Goal: Task Accomplishment & Management: Manage account settings

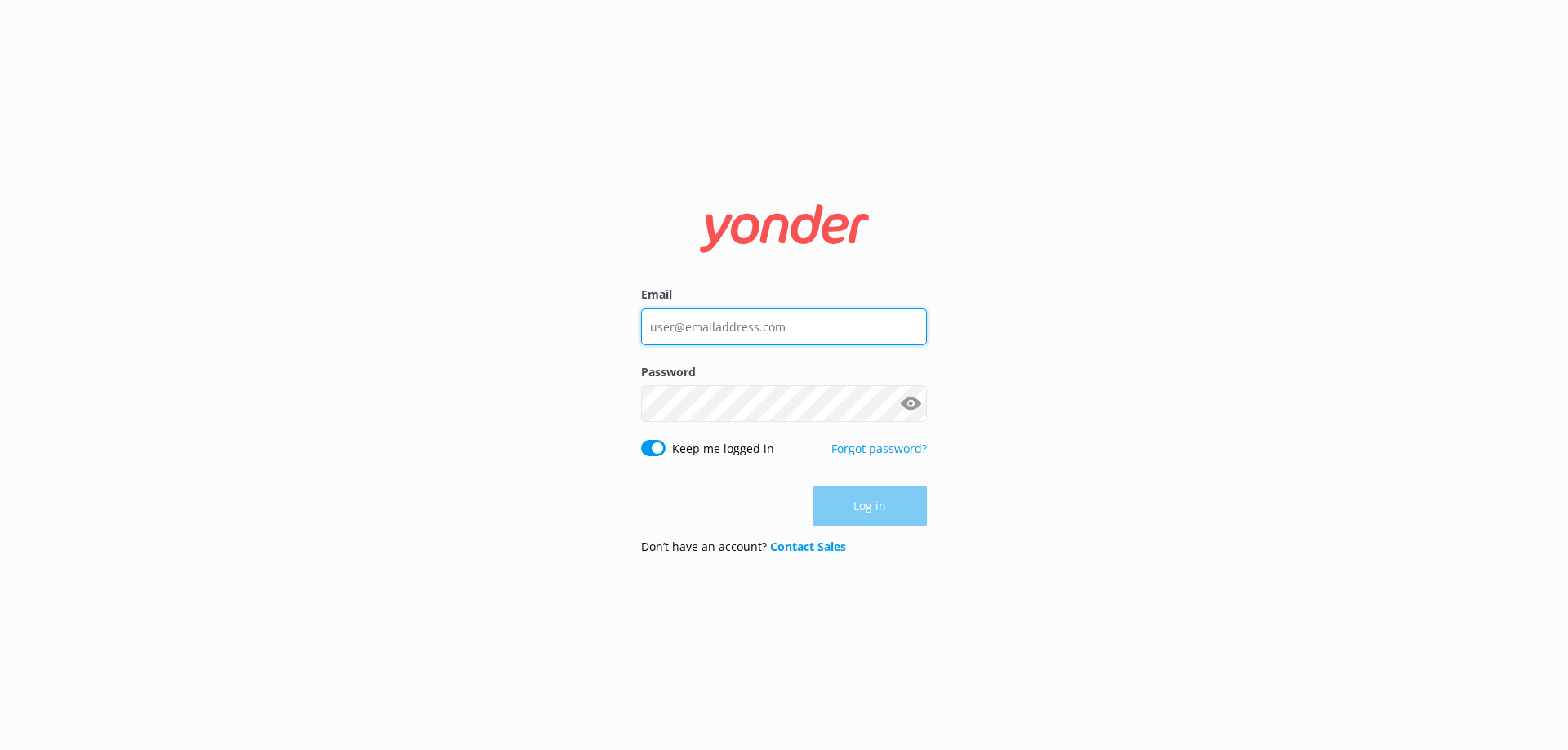
type input "[EMAIL_ADDRESS][DOMAIN_NAME]"
click at [888, 511] on div "Log in" at bounding box center [784, 506] width 286 height 41
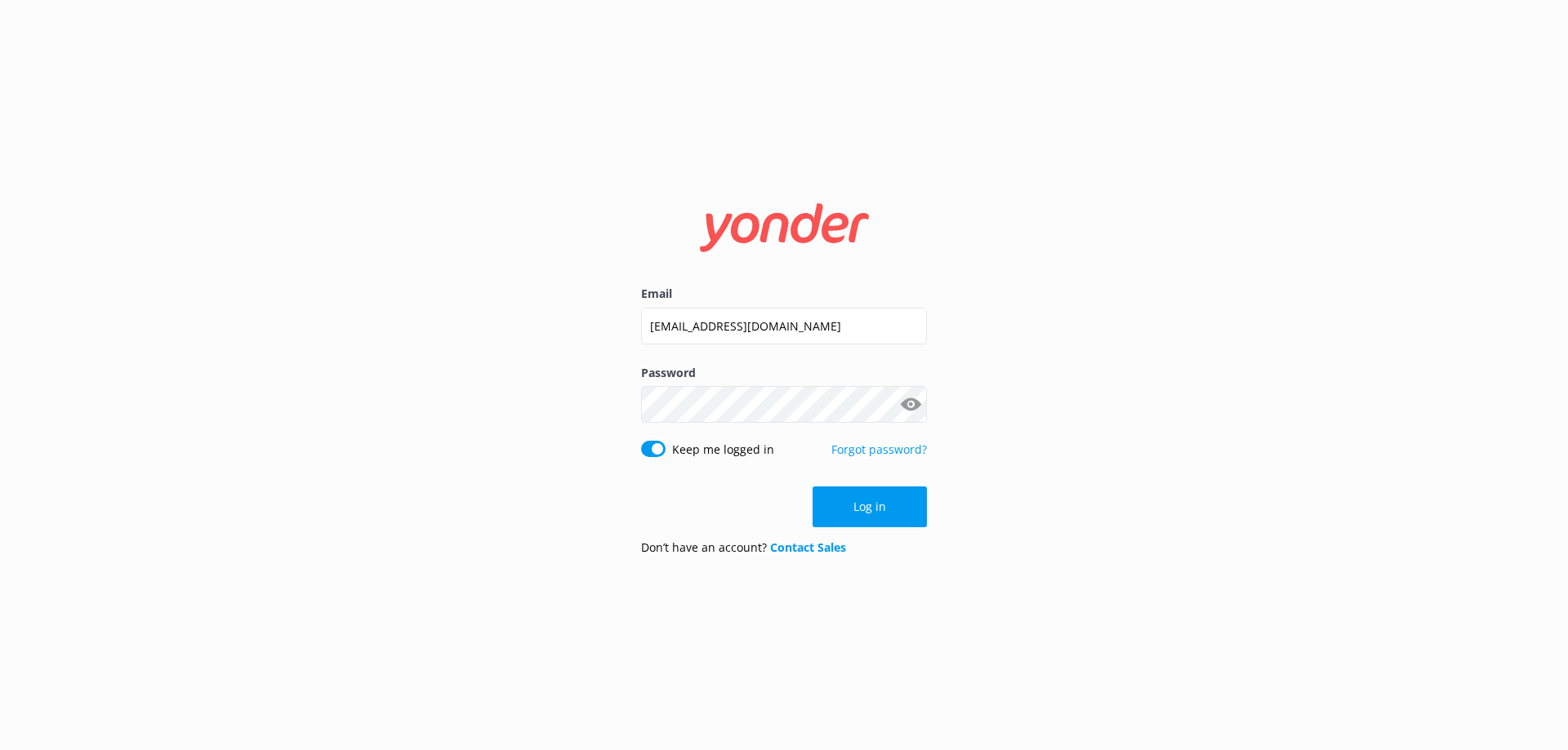
click at [904, 512] on button "Log in" at bounding box center [870, 507] width 115 height 41
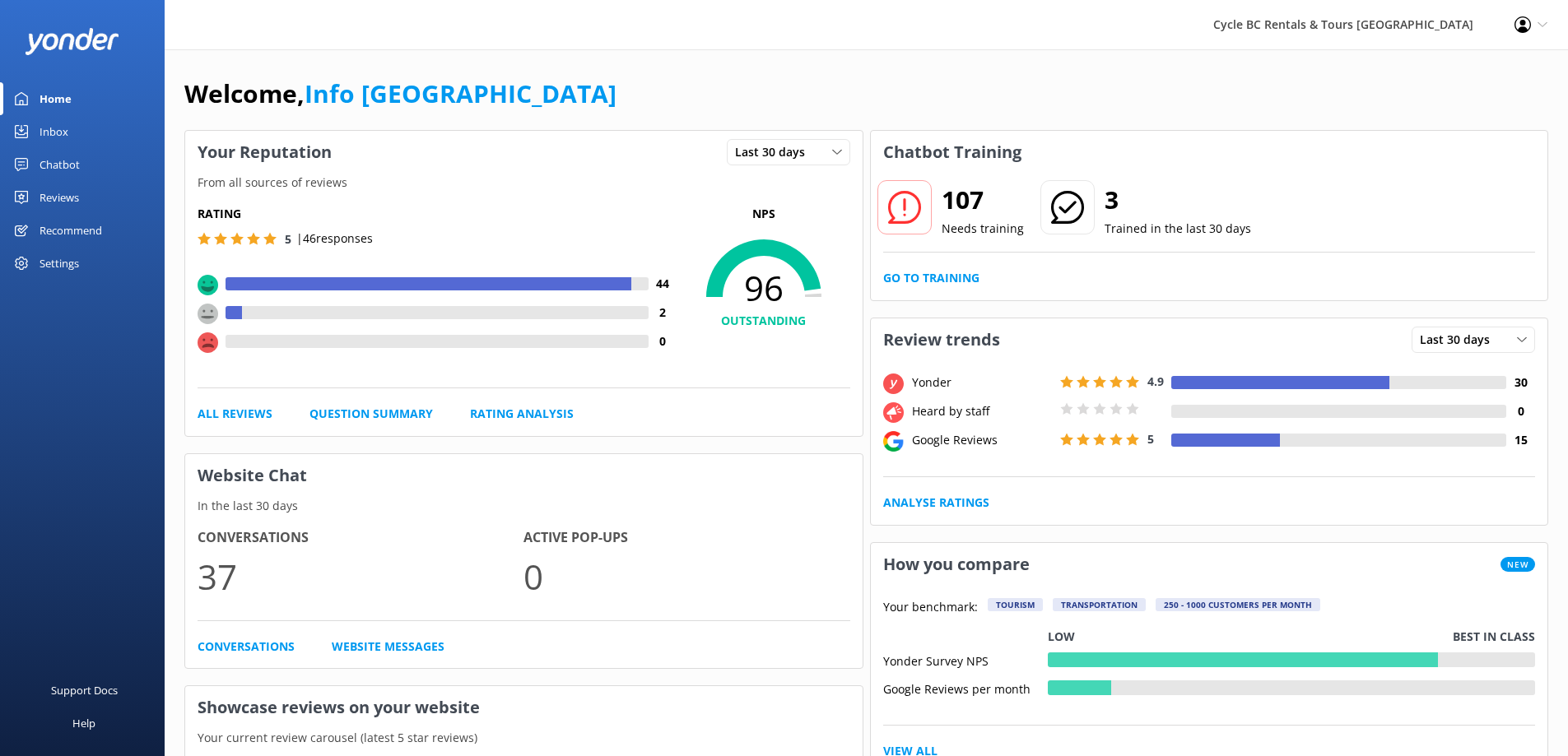
click at [62, 128] on div "Inbox" at bounding box center [53, 132] width 28 height 33
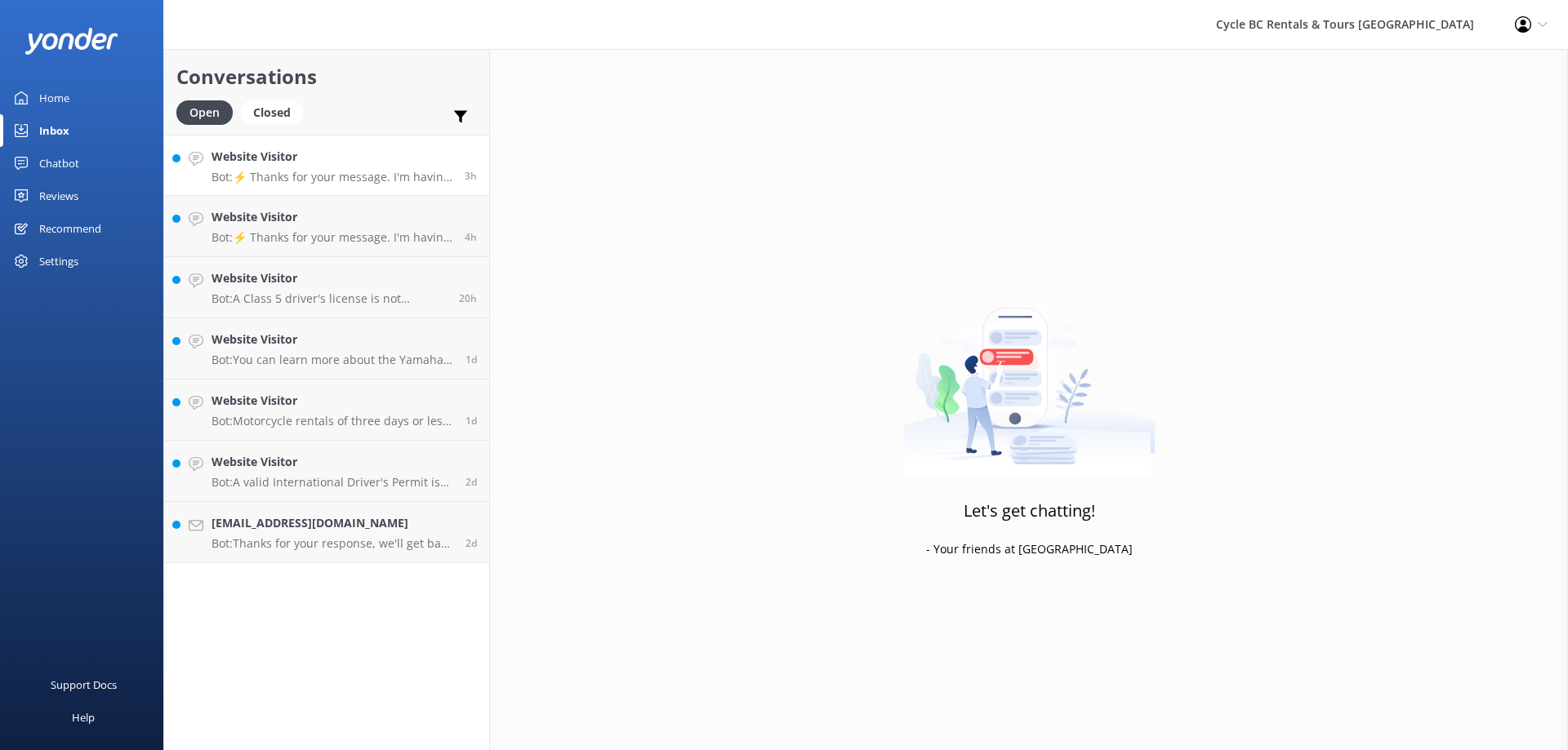
click at [404, 183] on p "Bot: ⚡ Thanks for your message. I'm having a difficult time finding the right a…" at bounding box center [331, 177] width 241 height 15
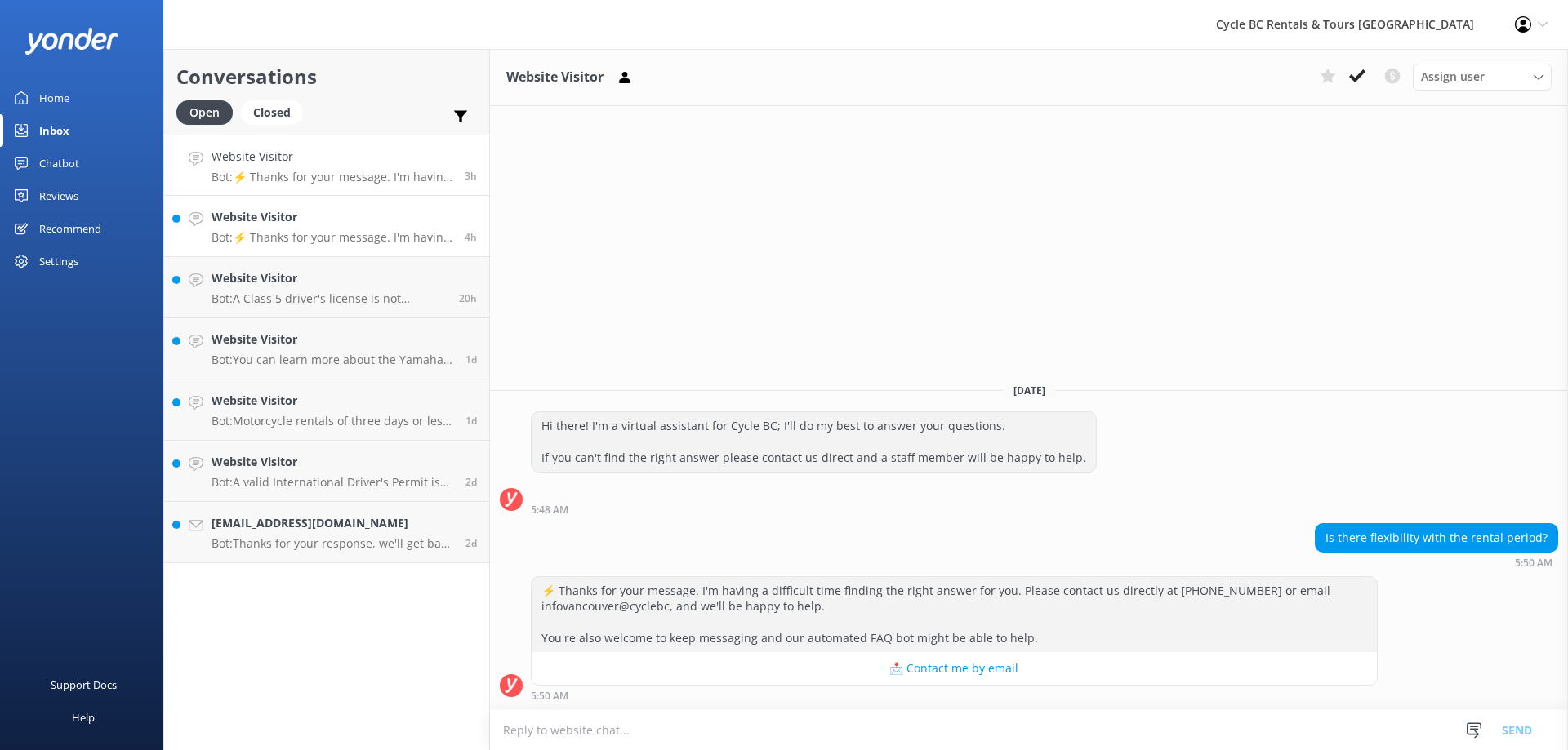
click at [422, 230] on p "Bot: ⚡ Thanks for your message. I'm having a difficult time finding the right a…" at bounding box center [331, 238] width 241 height 15
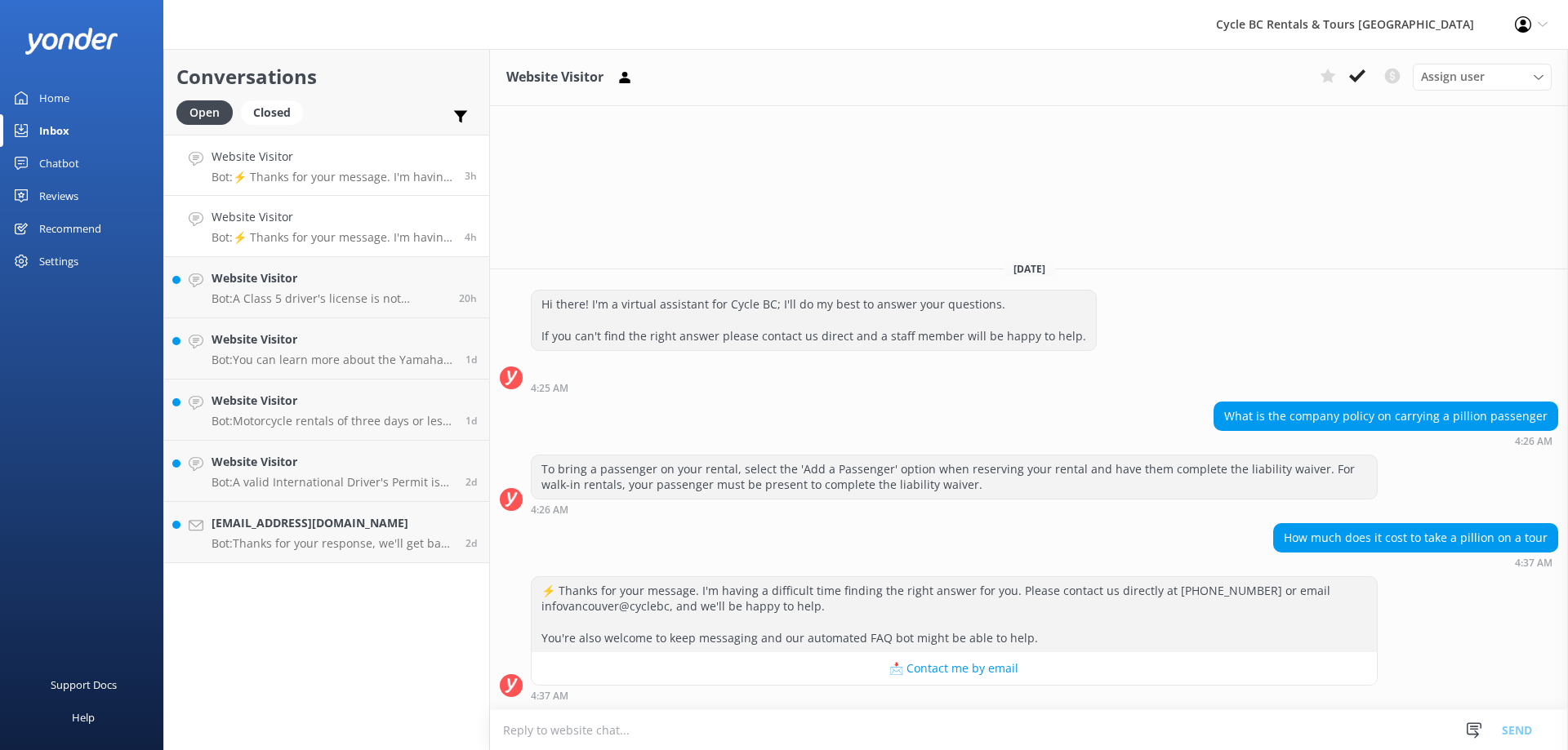
click at [392, 179] on p "Bot: ⚡ Thanks for your message. I'm having a difficult time finding the right a…" at bounding box center [331, 177] width 241 height 15
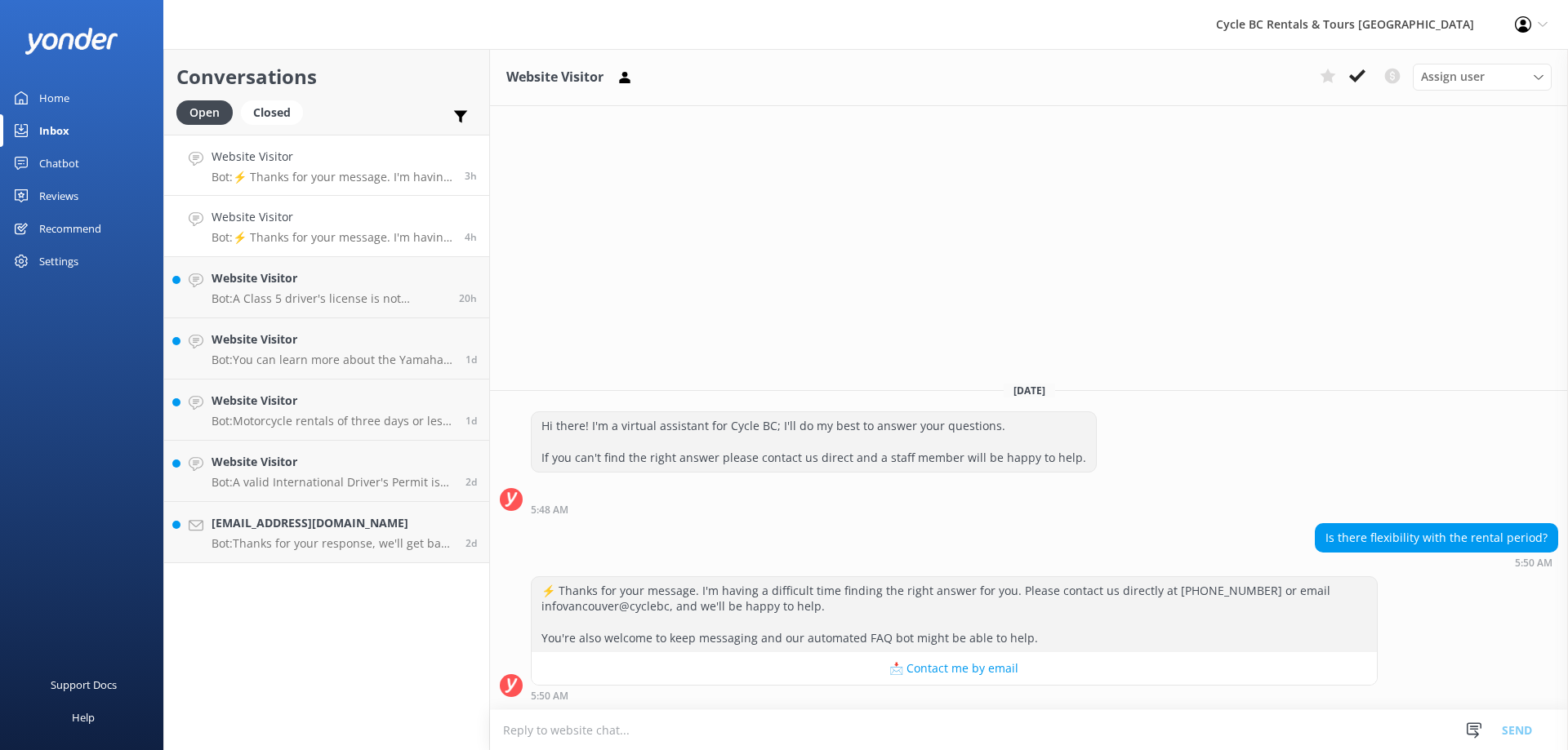
click at [391, 238] on p "Bot: ⚡ Thanks for your message. I'm having a difficult time finding the right a…" at bounding box center [331, 238] width 241 height 15
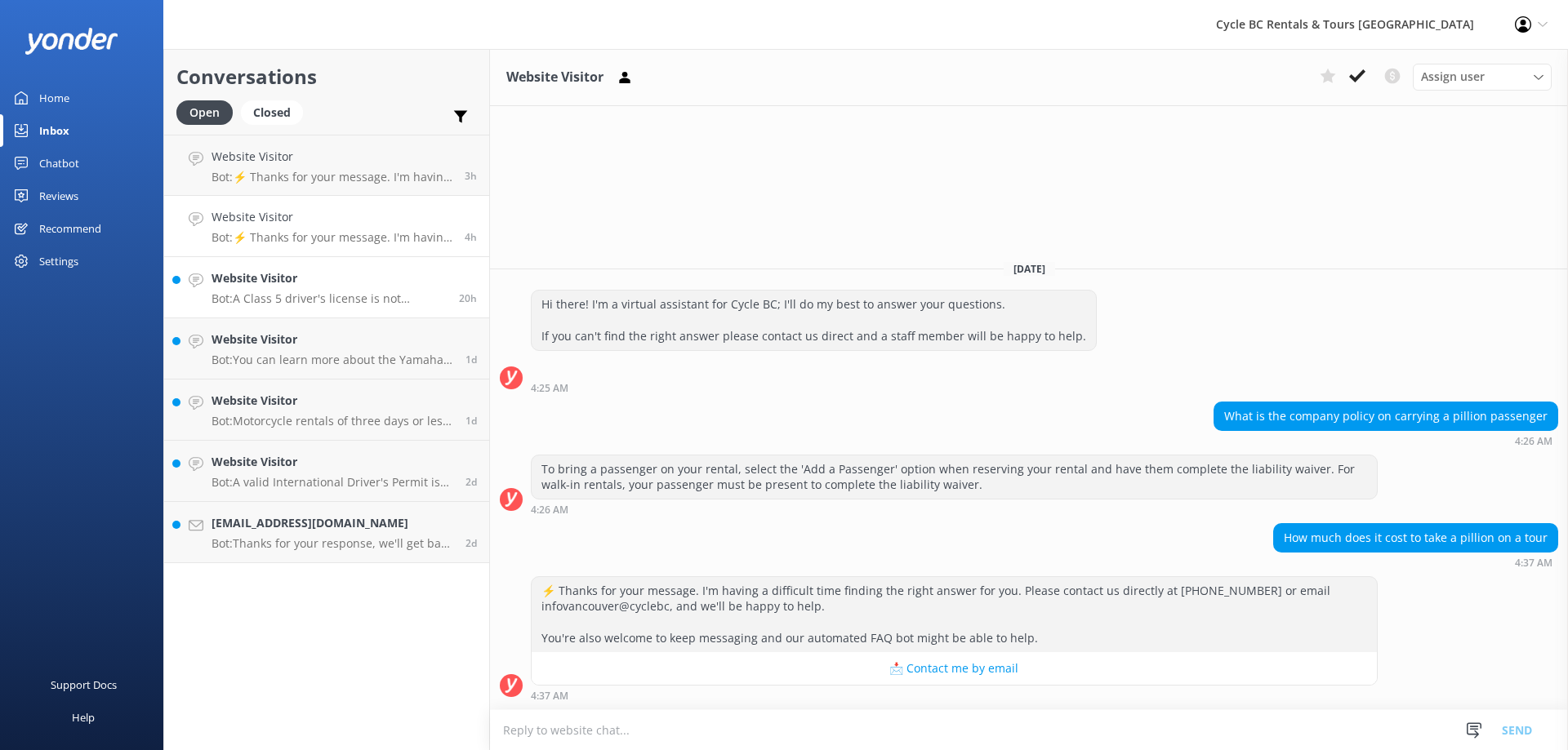
drag, startPoint x: 361, startPoint y: 285, endPoint x: 391, endPoint y: 294, distance: 31.3
click at [361, 287] on h4 "Website Visitor" at bounding box center [329, 279] width 235 height 18
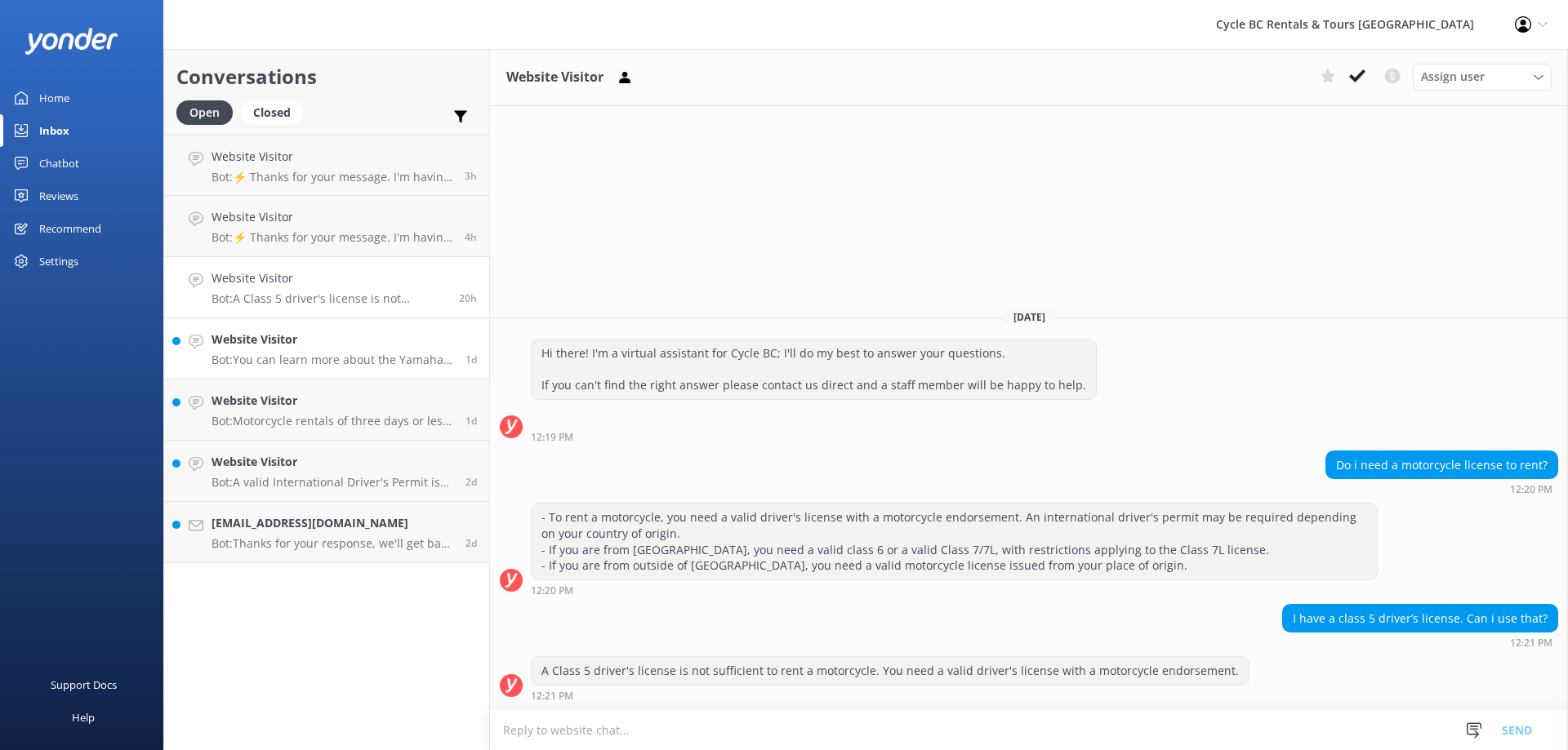
click at [383, 348] on h4 "Website Visitor" at bounding box center [331, 340] width 241 height 18
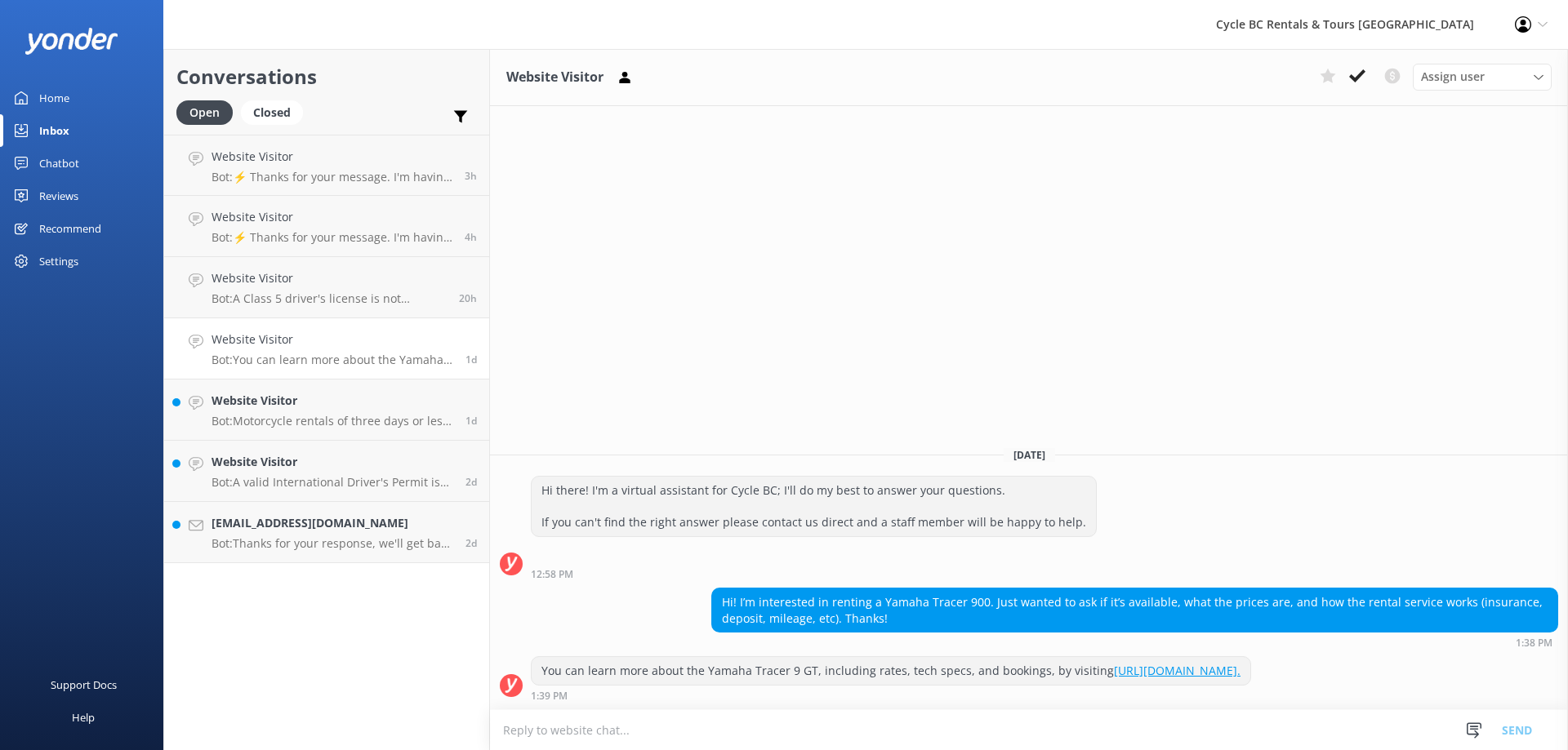
click at [1114, 672] on link "[URL][DOMAIN_NAME]." at bounding box center [1176, 670] width 127 height 15
click at [422, 412] on div "Website Visitor Bot: Motorcycle rentals of three days or less can only be made …" at bounding box center [331, 409] width 241 height 35
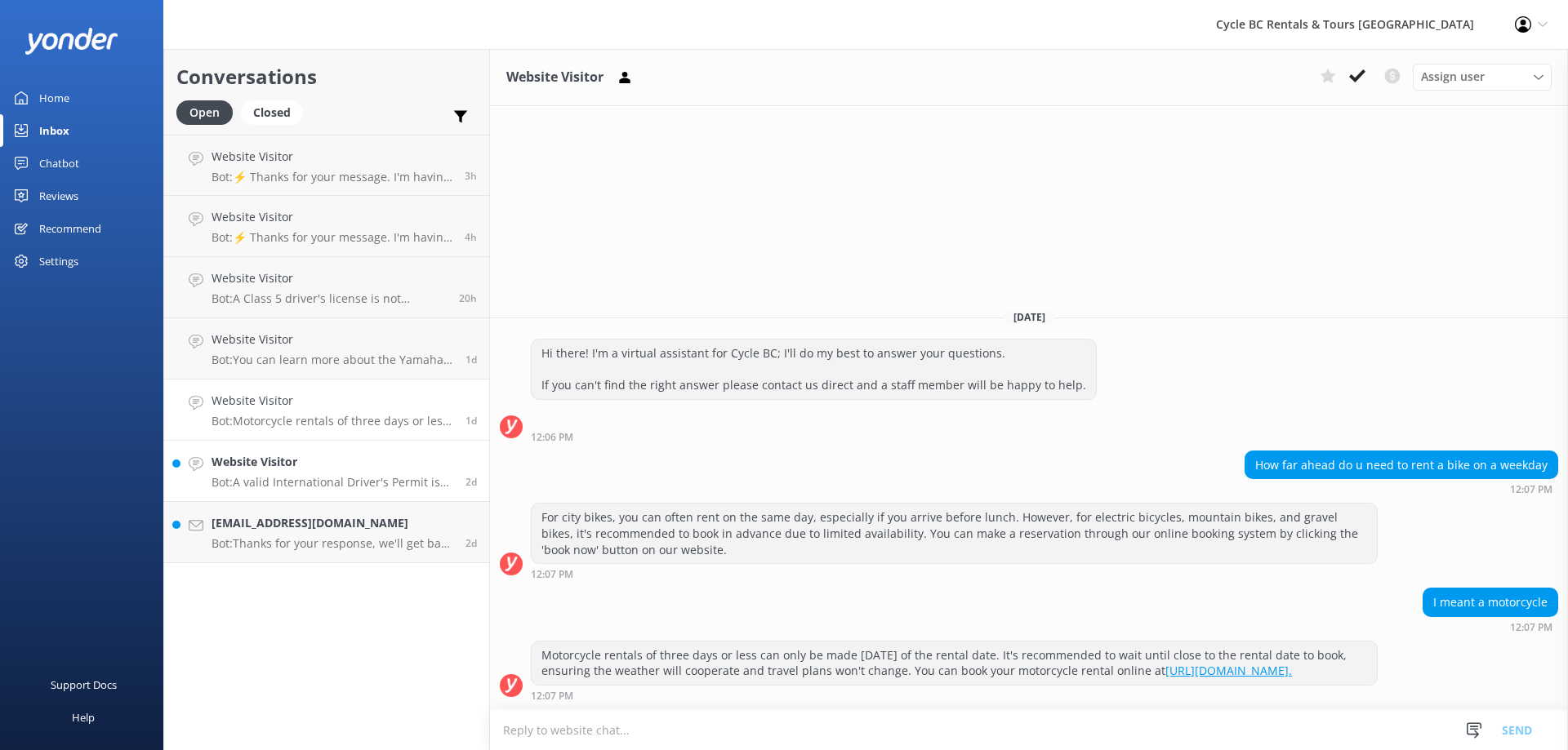
click at [388, 471] on h4 "Website Visitor" at bounding box center [331, 462] width 241 height 18
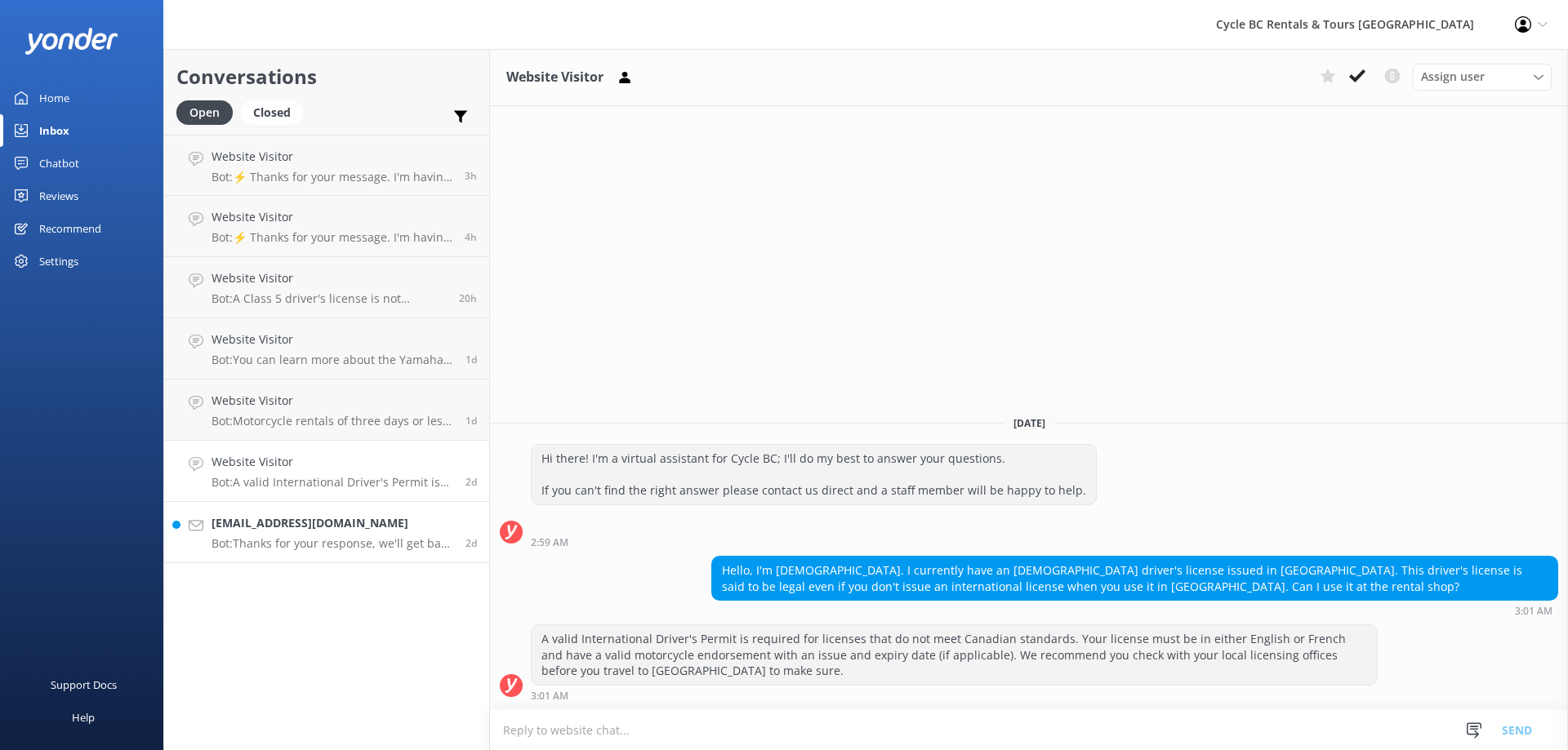
click at [373, 546] on p "Bot: Thanks for your response, we'll get back to you as soon as we can during o…" at bounding box center [331, 543] width 241 height 15
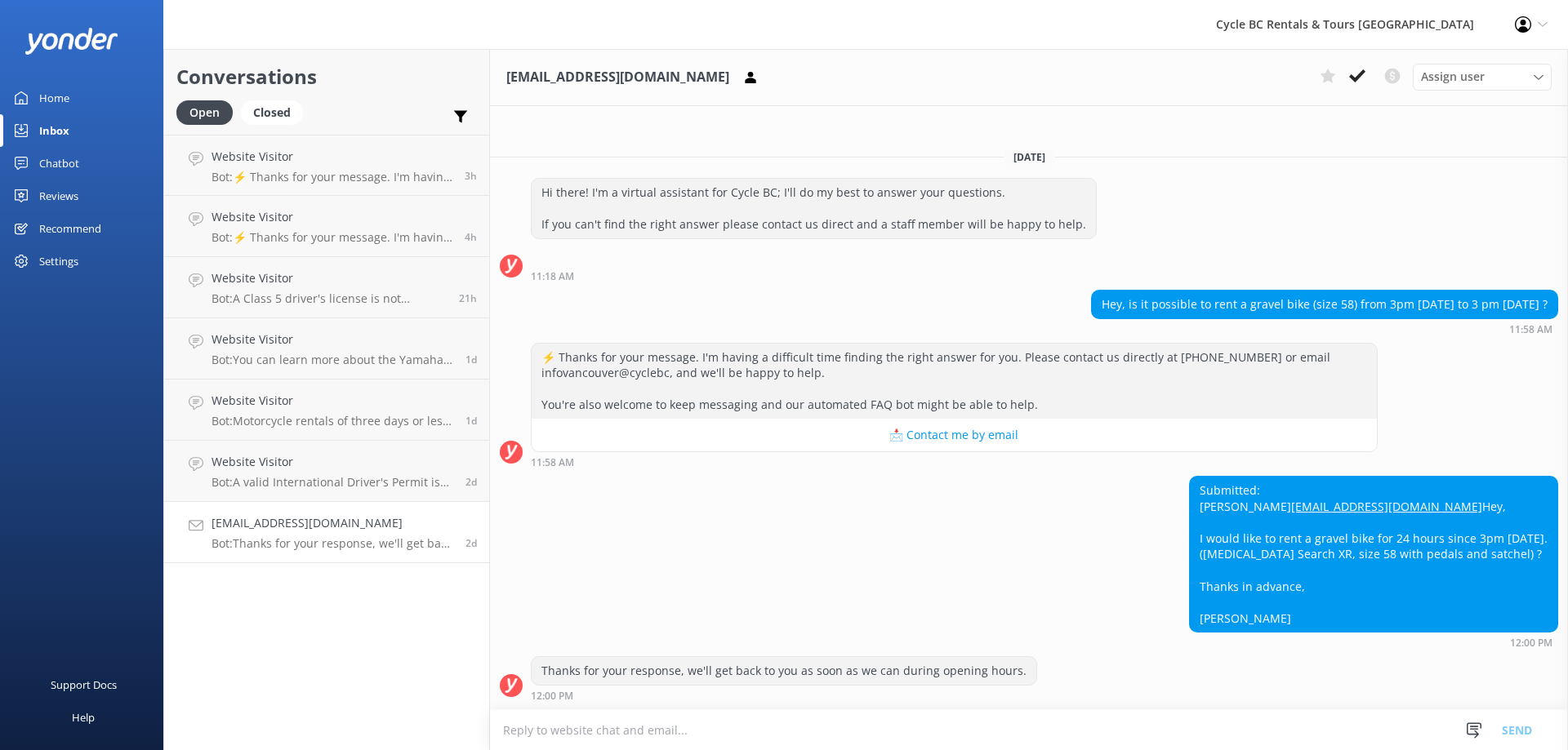
scroll to position [3, 0]
